Goal: Find specific page/section: Find specific page/section

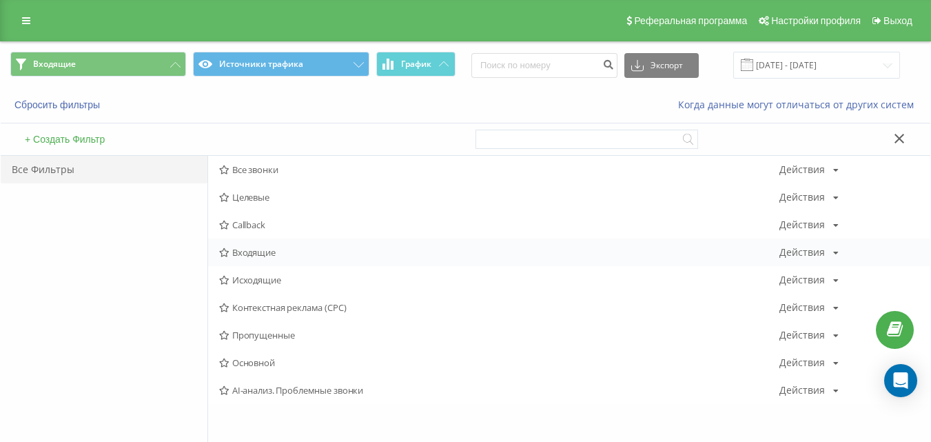
click at [262, 247] on span "Входящие" at bounding box center [499, 252] width 560 height 10
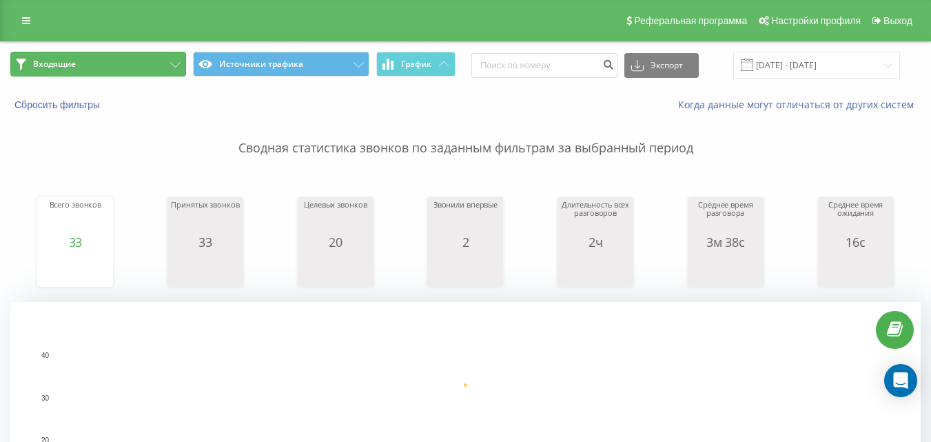
click at [155, 67] on button "Входящие" at bounding box center [98, 64] width 176 height 25
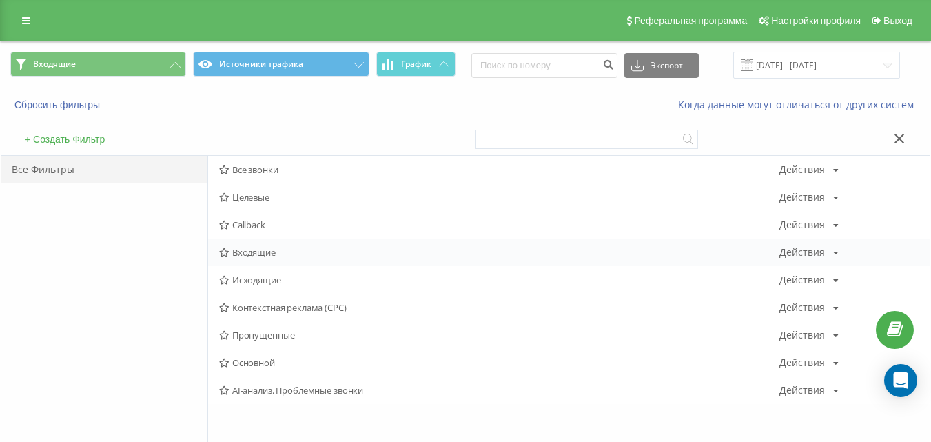
click at [254, 253] on span "Входящие" at bounding box center [499, 252] width 560 height 10
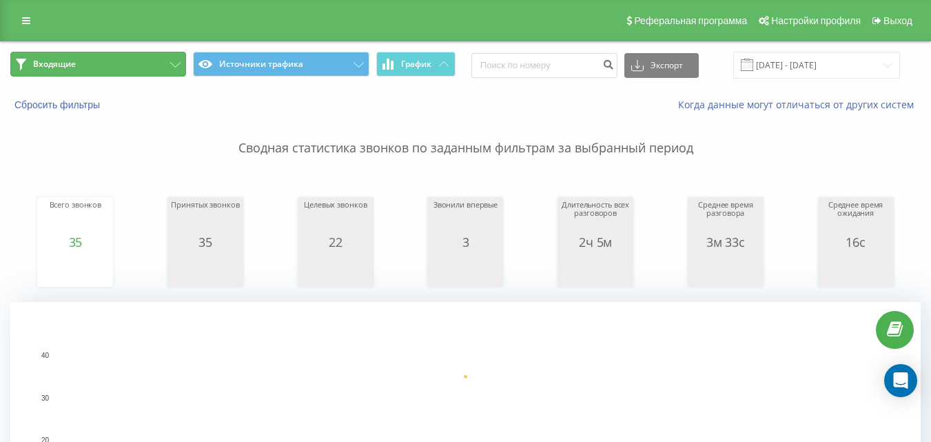
click at [158, 66] on button "Входящие" at bounding box center [98, 64] width 176 height 25
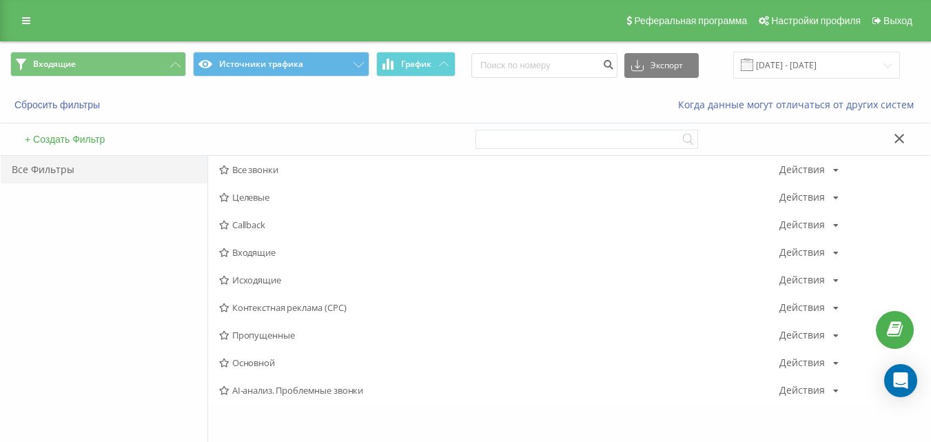
click at [247, 278] on span "Исходящие" at bounding box center [499, 280] width 560 height 10
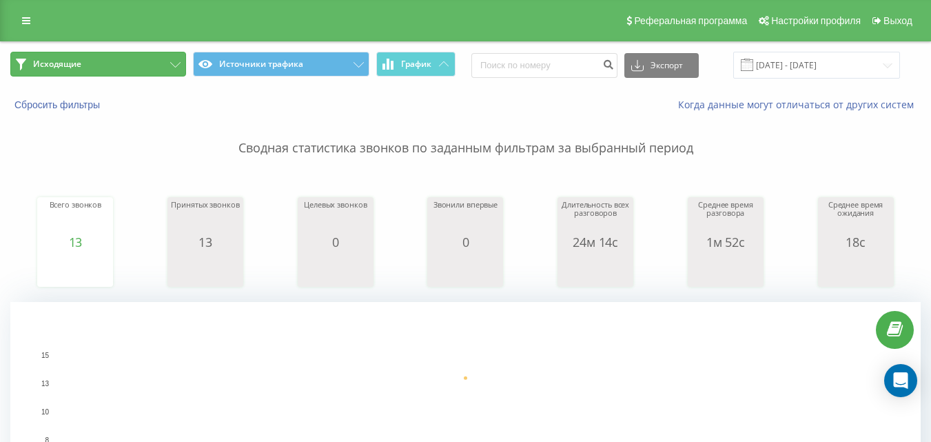
click at [159, 65] on button "Исходящие" at bounding box center [98, 64] width 176 height 25
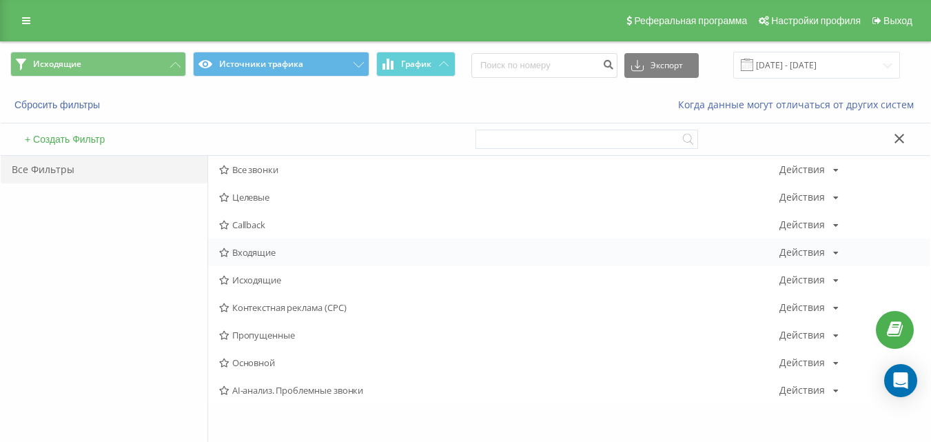
click at [273, 249] on span "Входящие" at bounding box center [499, 252] width 560 height 10
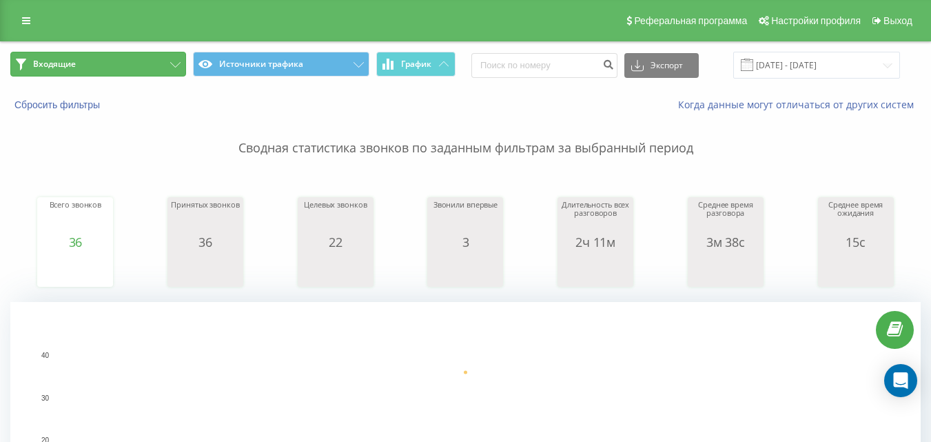
click at [133, 52] on button "Входящие" at bounding box center [98, 64] width 176 height 25
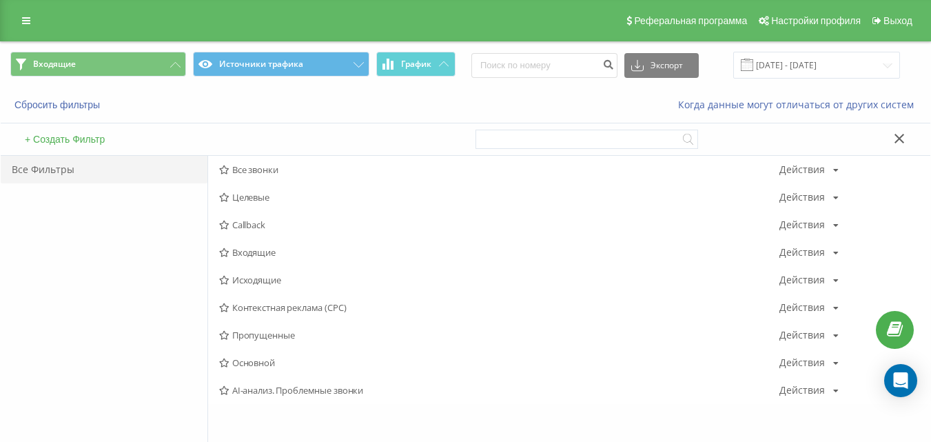
click at [273, 278] on span "Исходящие" at bounding box center [499, 280] width 560 height 10
